Goal: Go to known website: Access a specific website the user already knows

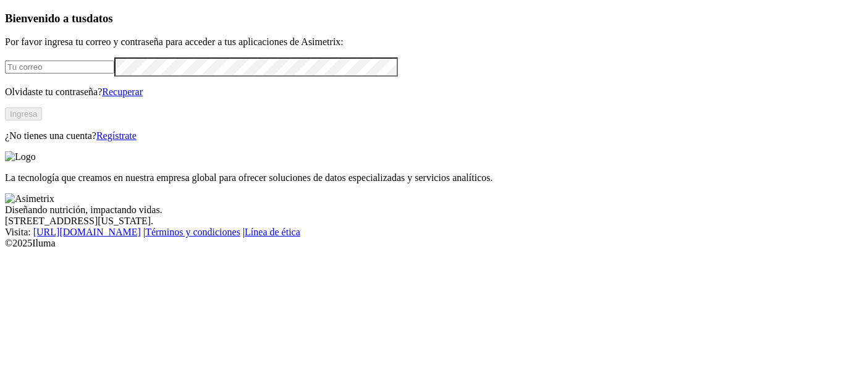
type input "[EMAIL_ADDRESS][DOMAIN_NAME]"
click at [42, 120] on button "Ingresa" at bounding box center [23, 113] width 37 height 13
